Goal: Register for event/course

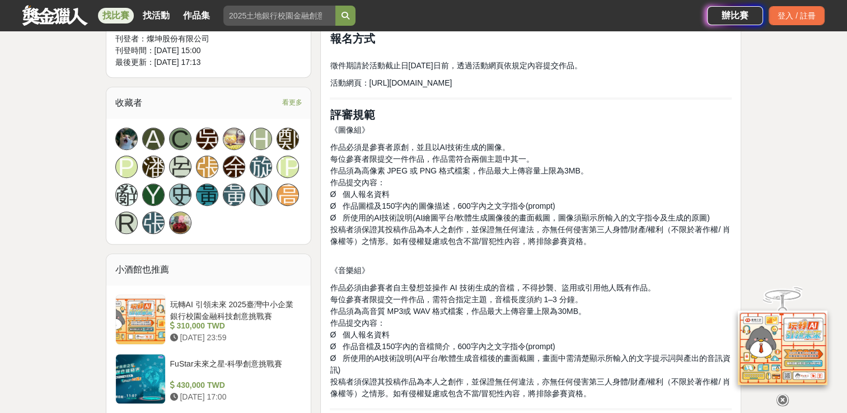
scroll to position [671, 0]
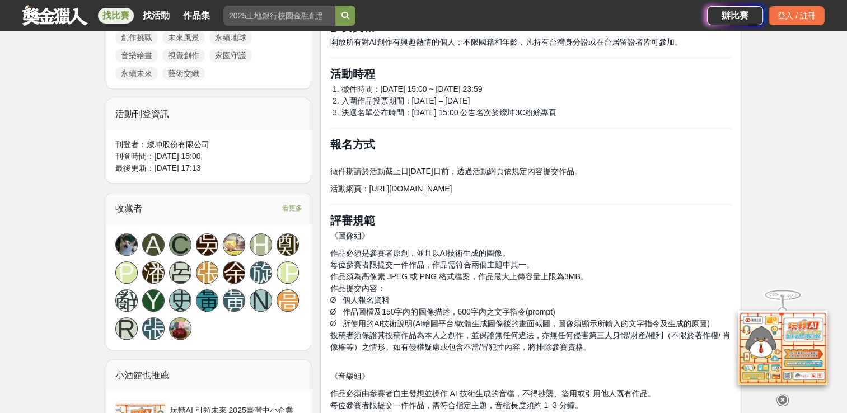
click at [442, 190] on span "https://events.tk3c.com/events_net/2025AIpainting/" at bounding box center [410, 188] width 83 height 9
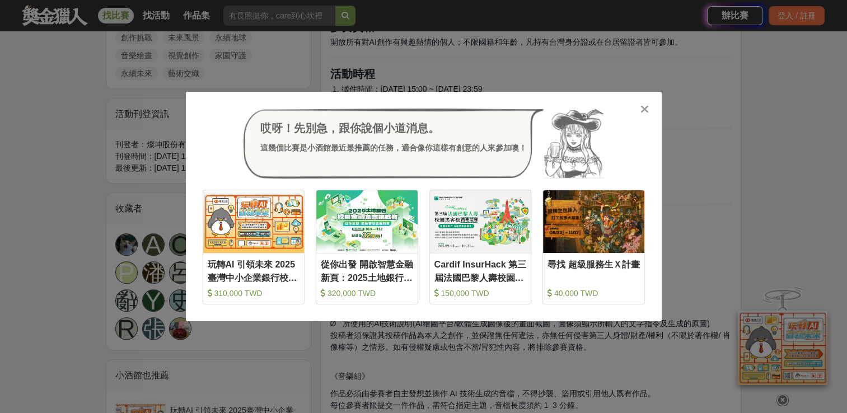
click at [640, 107] on icon at bounding box center [644, 109] width 8 height 11
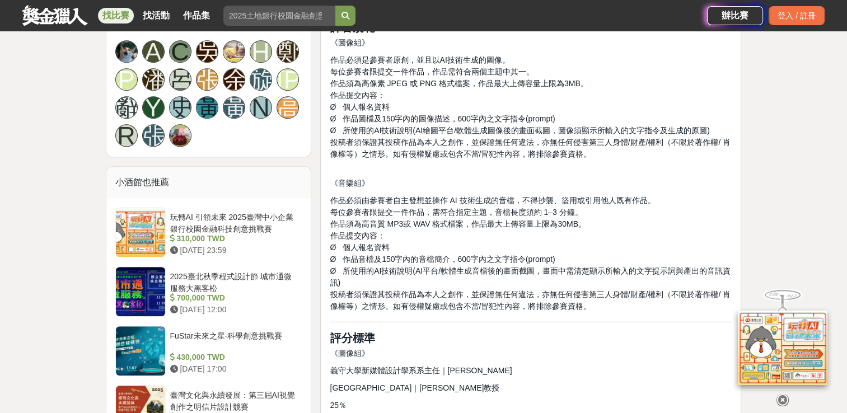
scroll to position [839, 0]
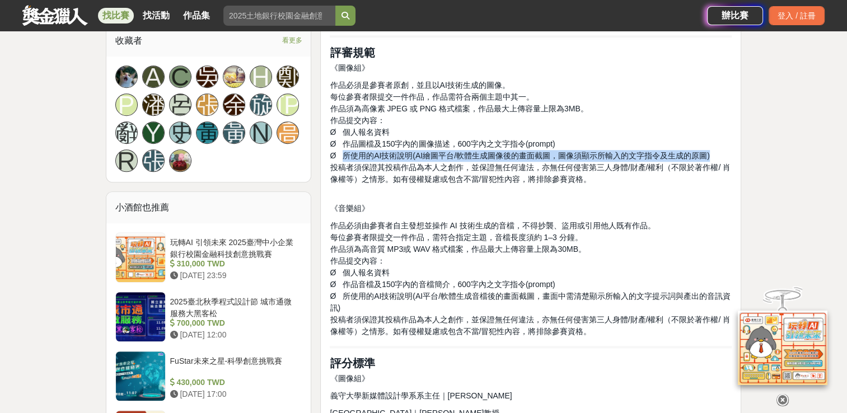
drag, startPoint x: 709, startPoint y: 153, endPoint x: 342, endPoint y: 152, distance: 367.6
click at [342, 152] on p "作品必須是參賽者原創，並且以AI技術生成的圖像。 每位參賽者限提交一件作品，作品需符合兩個主題中其一。 作品須為高像素 JPEG 或 PNG 格式檔案，作品最…" at bounding box center [531, 138] width 402 height 118
copy span "所使用的AI技術說明(AI繪圖平台/軟體生成圖像後的畫面截圖，圖像須顯示所輸入的文字指令及生成的原圖)"
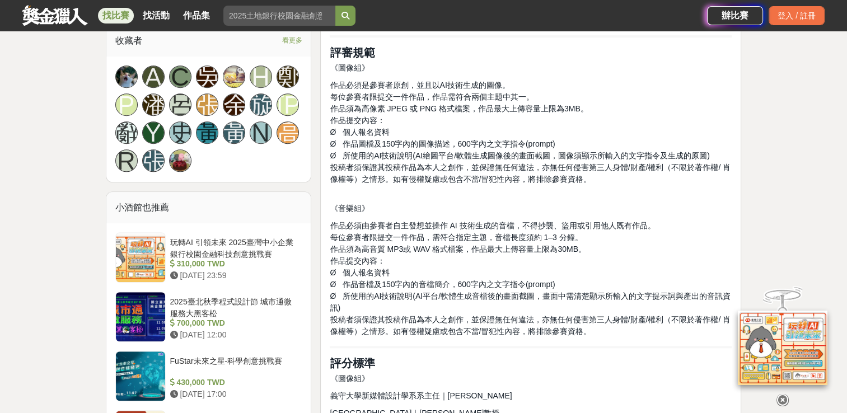
drag, startPoint x: 661, startPoint y: 229, endPoint x: 546, endPoint y: 48, distance: 214.8
click at [661, 229] on p "作品必須由參賽者自主發想並操作 AI 技術生成的音檔，不得抄襲、盜用或引用他人既有作品。 每位參賽者限提交一件作品，需符合指定主題，音檔長度須約 1–3 分鐘…" at bounding box center [531, 279] width 402 height 118
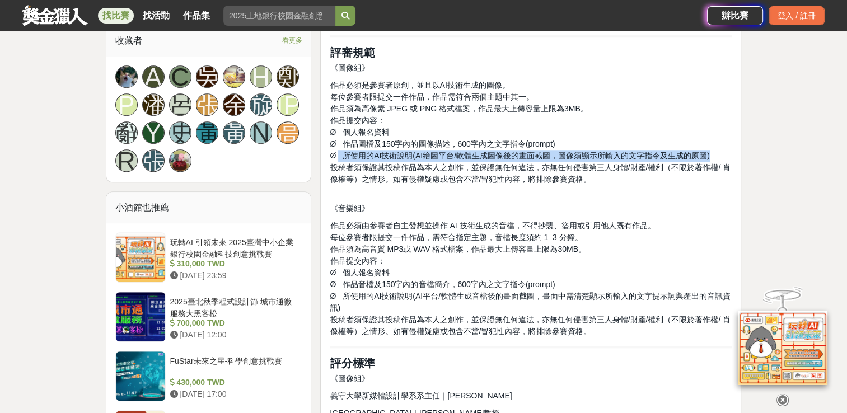
drag, startPoint x: 338, startPoint y: 154, endPoint x: 716, endPoint y: 150, distance: 377.7
click at [716, 150] on p "作品必須是參賽者原創，並且以AI技術生成的圖像。 每位參賽者限提交一件作品，作品需符合兩個主題中其一。 作品須為高像素 JPEG 或 PNG 格式檔案，作品最…" at bounding box center [531, 138] width 402 height 118
copy span "所使用的AI技術說明(AI繪圖平台/軟體生成圖像後的畫面截圖，圖像須顯示所輸入的文字指令及生成的原圖)"
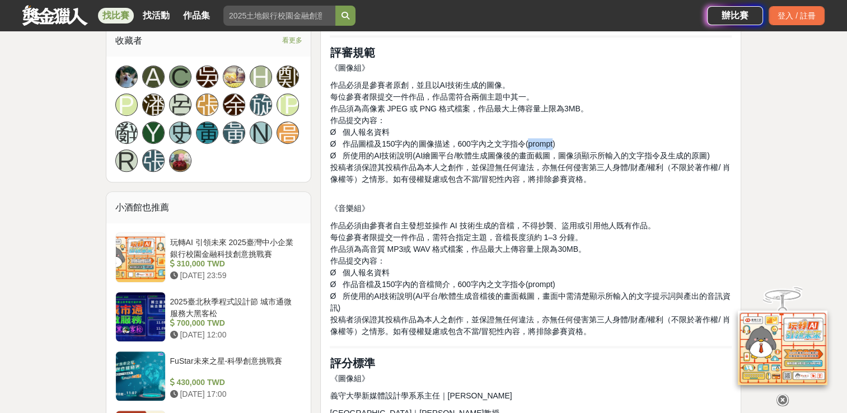
drag, startPoint x: 527, startPoint y: 144, endPoint x: 553, endPoint y: 142, distance: 25.8
click at [553, 142] on span "Ø 作品圖檔及150字內的圖像描述，600字內之文字指令(prompt)" at bounding box center [442, 143] width 225 height 9
copy span "prompt"
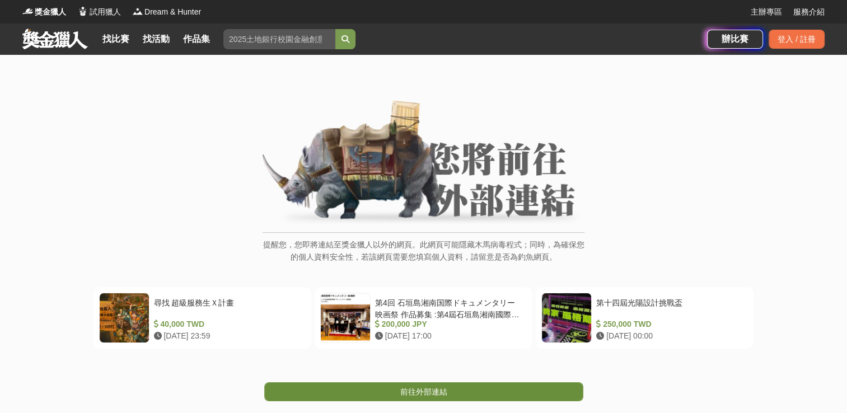
click at [412, 383] on link "前往外部連結" at bounding box center [423, 391] width 319 height 19
